Goal: Transaction & Acquisition: Download file/media

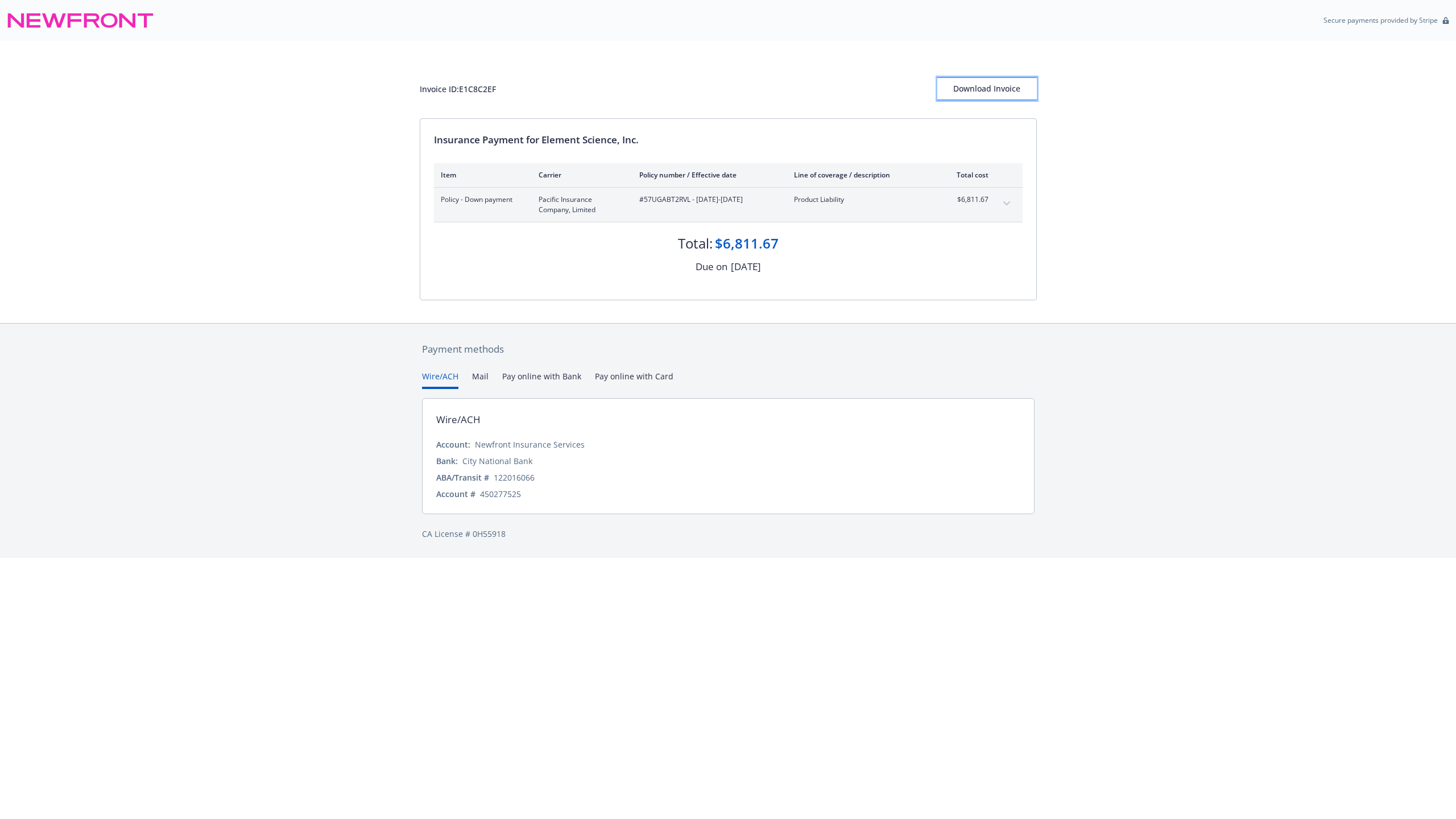
click at [980, 91] on div "Download Invoice" at bounding box center [987, 89] width 100 height 22
click at [930, 0] on div "Secure payments provided by Stripe" at bounding box center [728, 21] width 1456 height 41
click at [936, 0] on div "Secure payments provided by Stripe" at bounding box center [728, 21] width 1456 height 41
